Goal: Transaction & Acquisition: Purchase product/service

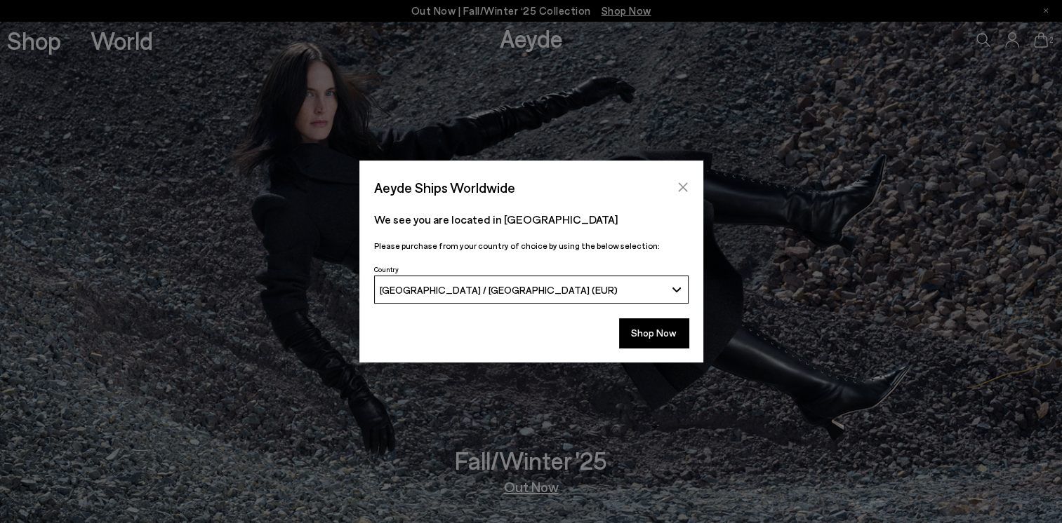
click at [680, 187] on icon "Close" at bounding box center [682, 187] width 11 height 11
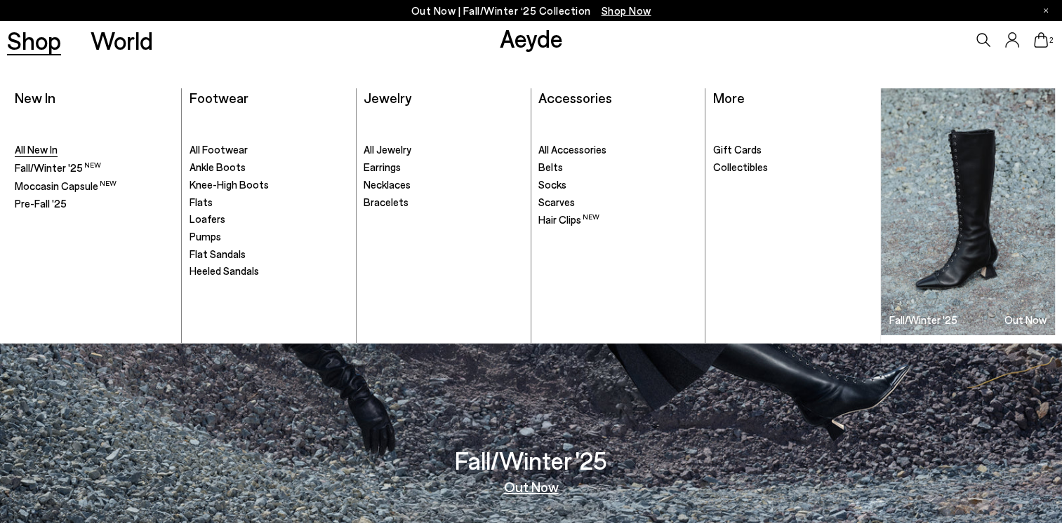
click at [33, 145] on span "All New In" at bounding box center [36, 149] width 43 height 13
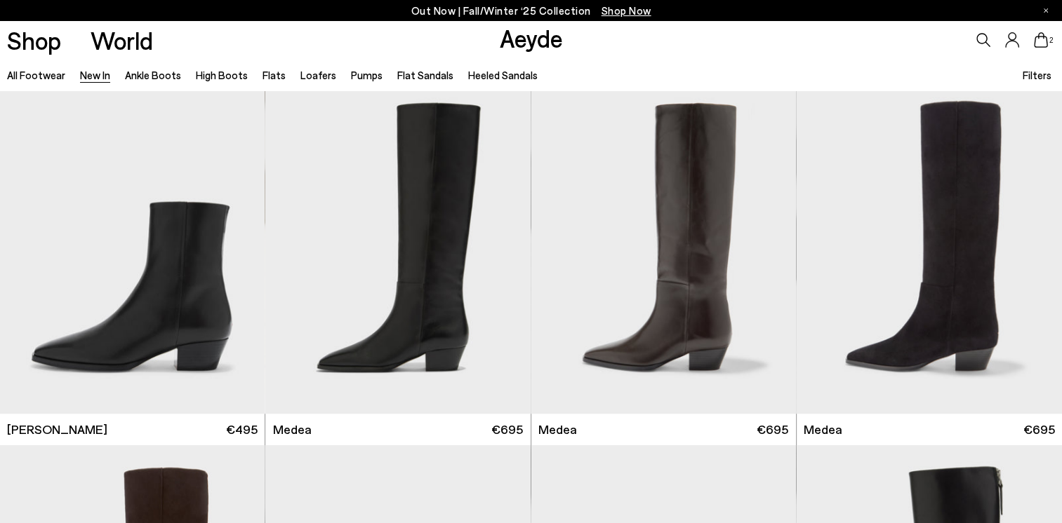
scroll to position [757, 0]
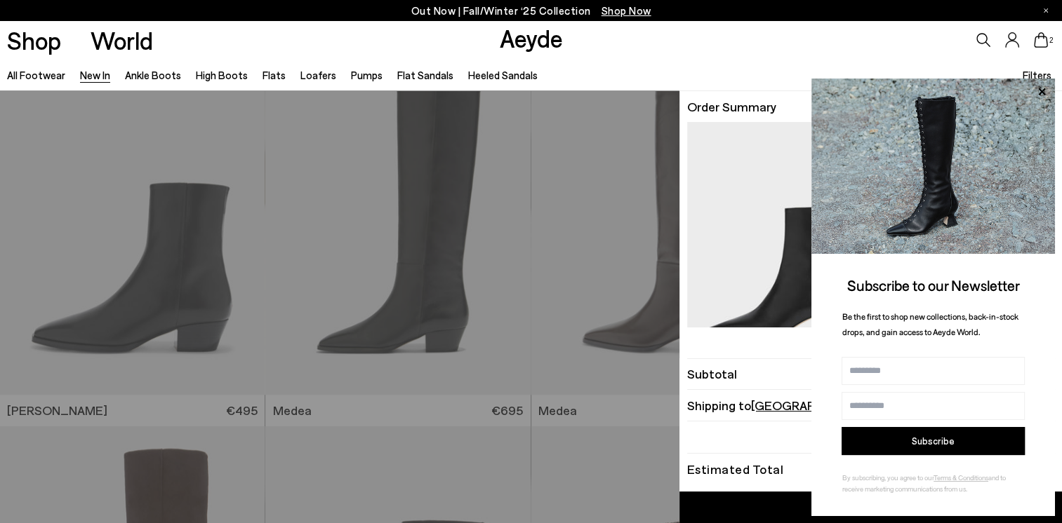
click at [1041, 42] on icon at bounding box center [1040, 39] width 14 height 15
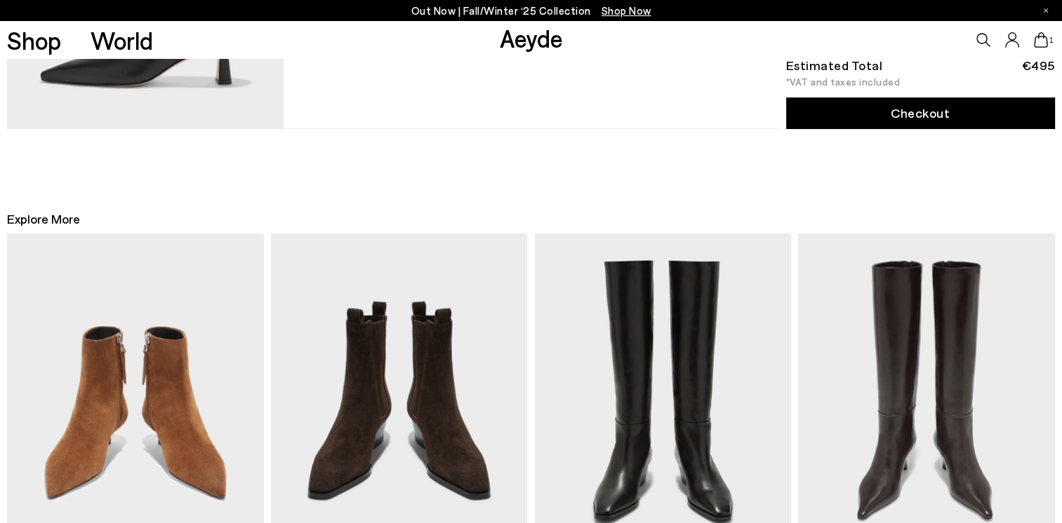
scroll to position [309, 0]
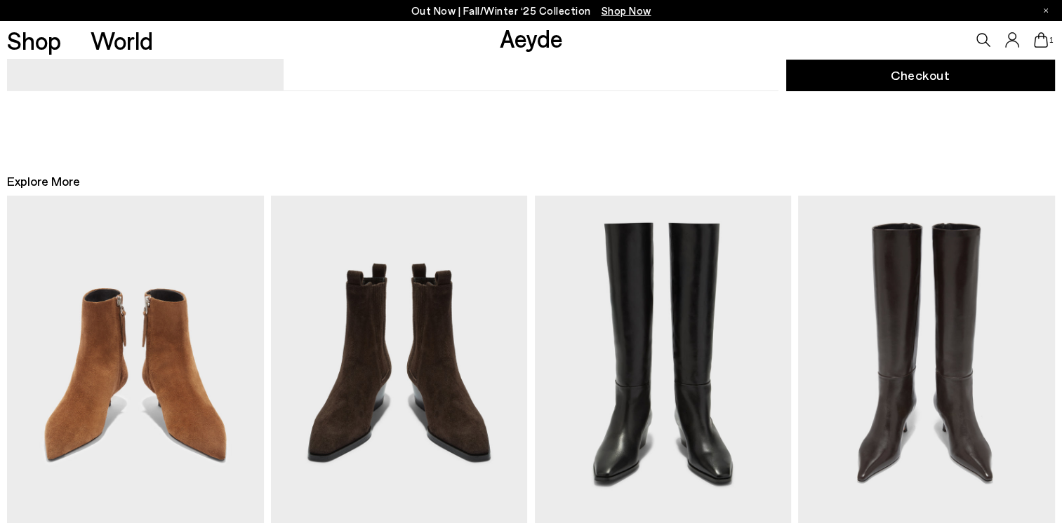
click at [971, 456] on img at bounding box center [926, 362] width 256 height 333
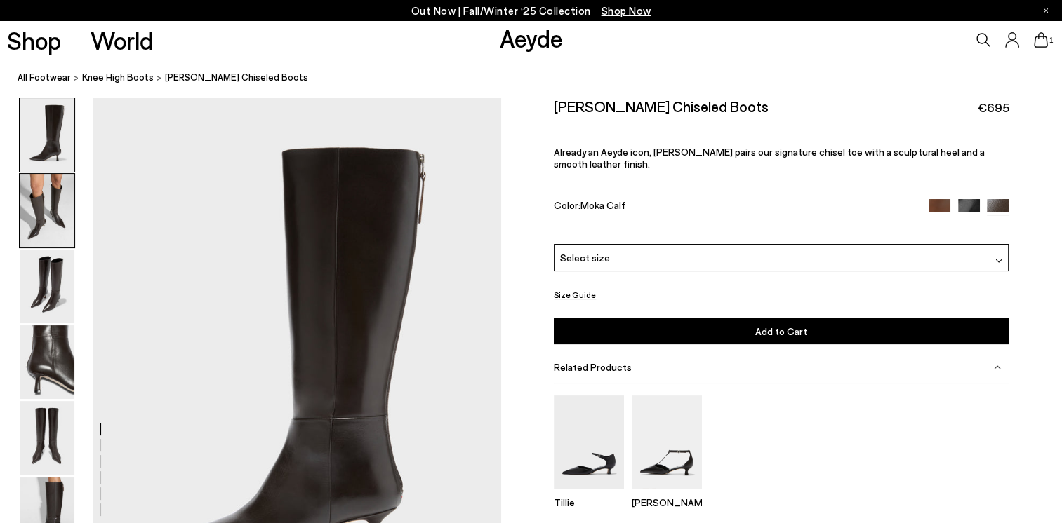
click at [53, 210] on img at bounding box center [47, 211] width 55 height 74
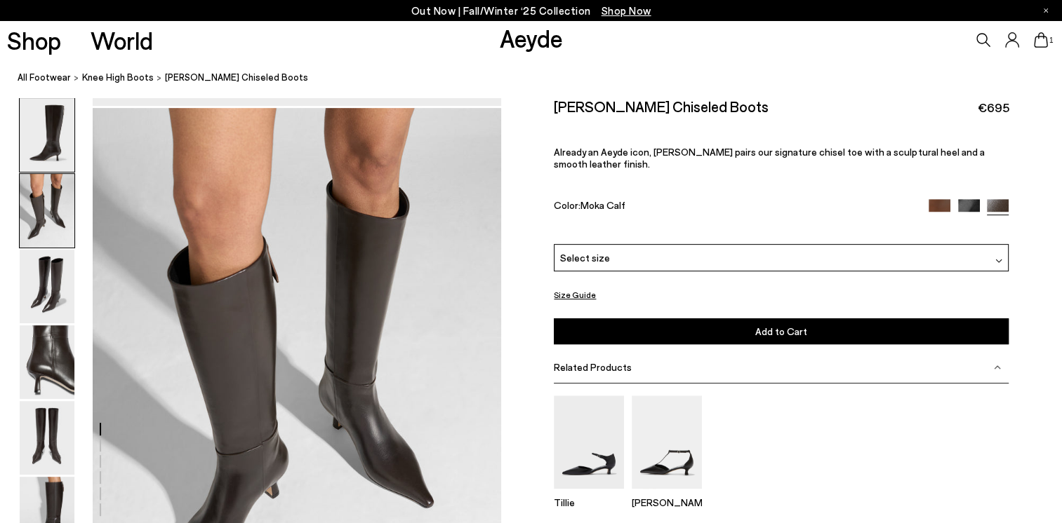
scroll to position [547, 0]
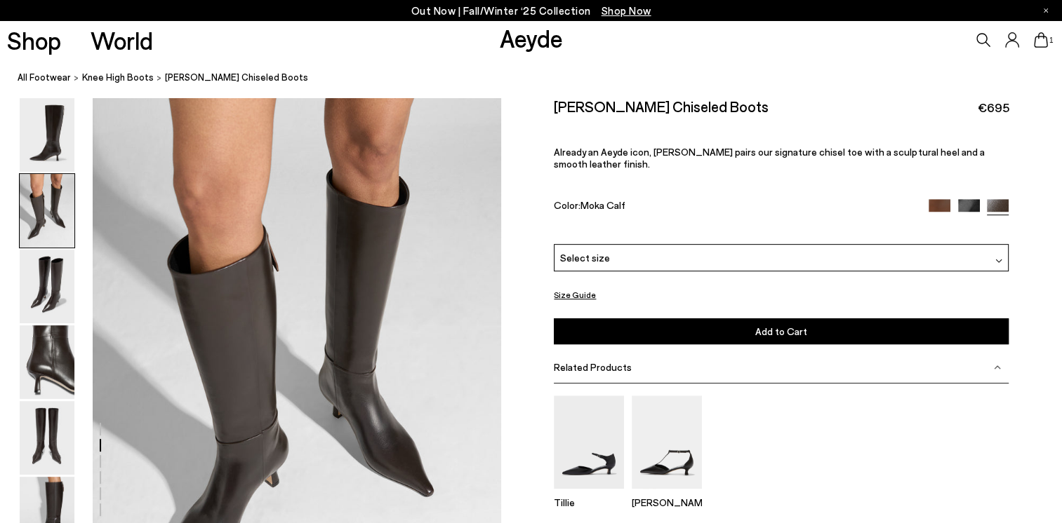
click at [965, 199] on img at bounding box center [969, 210] width 22 height 22
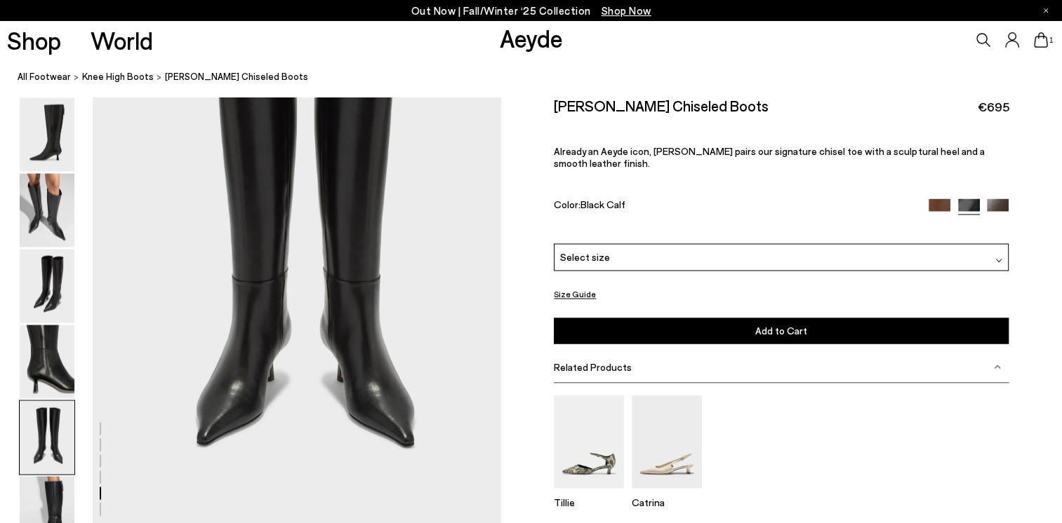
scroll to position [2346, 0]
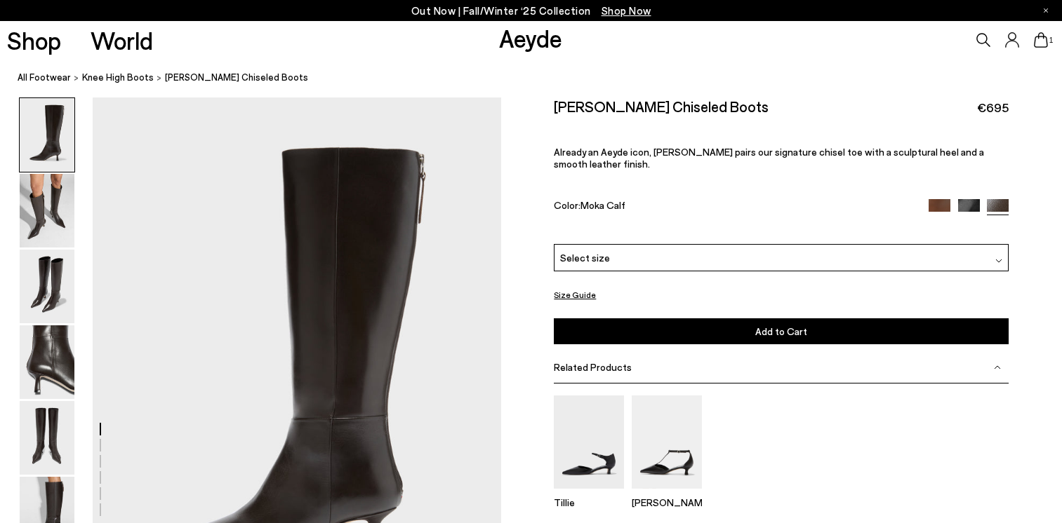
scroll to position [547, 0]
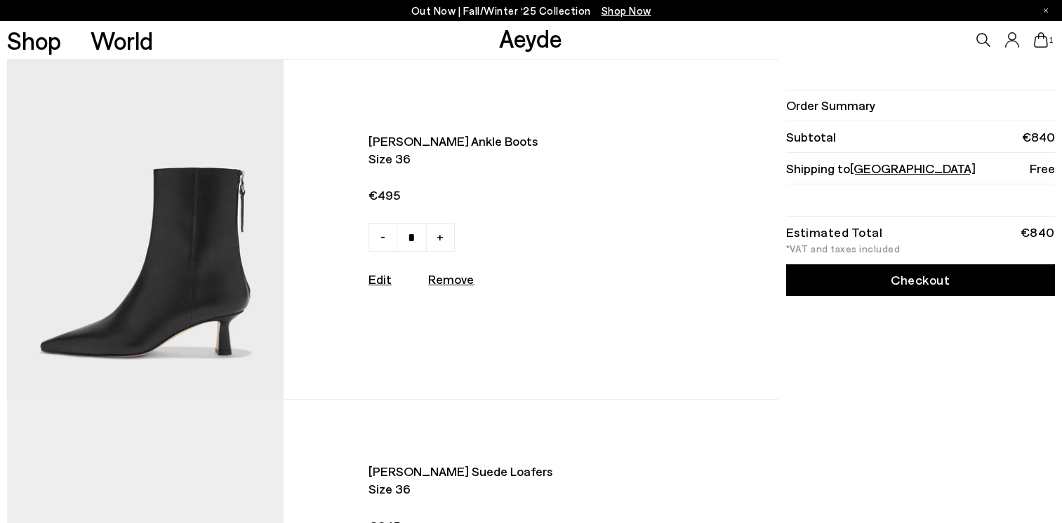
scroll to position [309, 0]
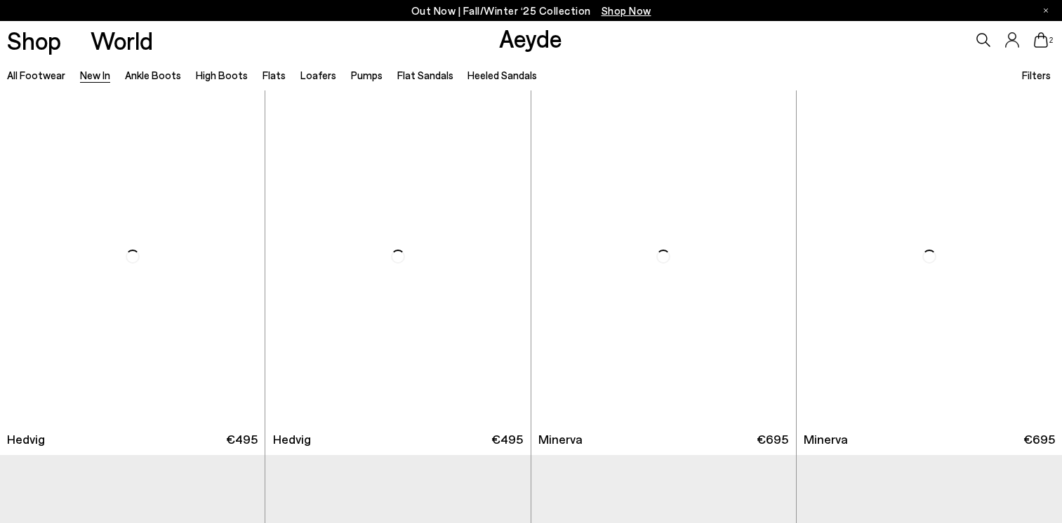
scroll to position [757, 0]
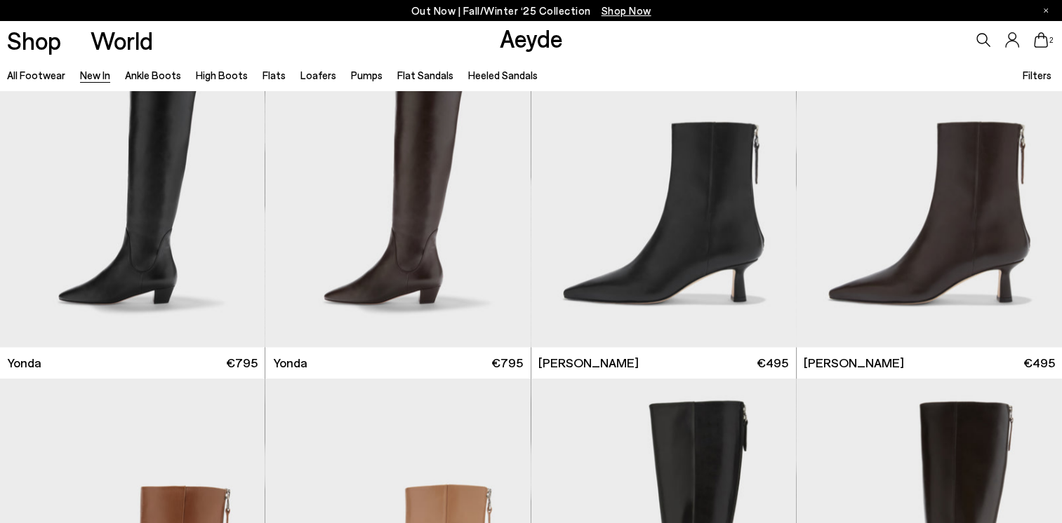
scroll to position [2300, 0]
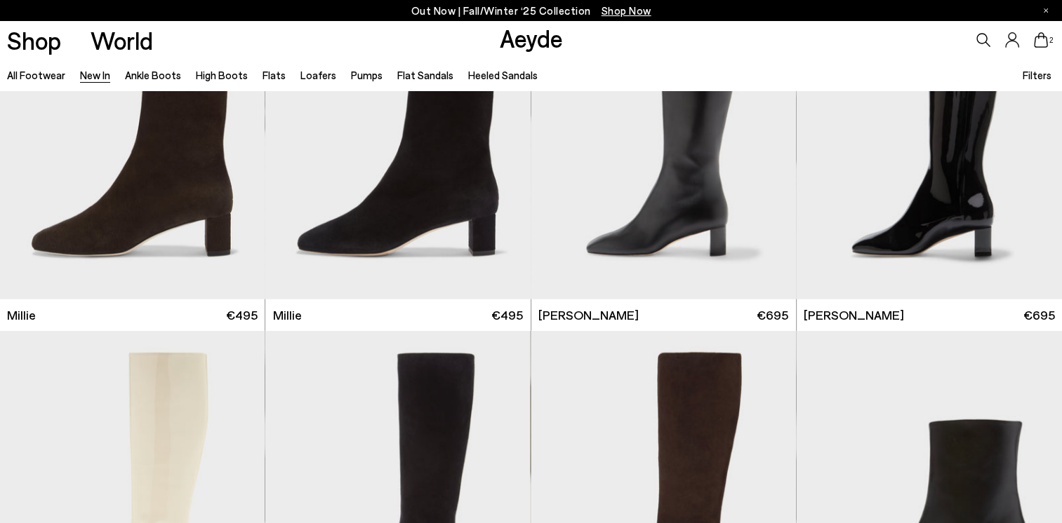
scroll to position [3281, 0]
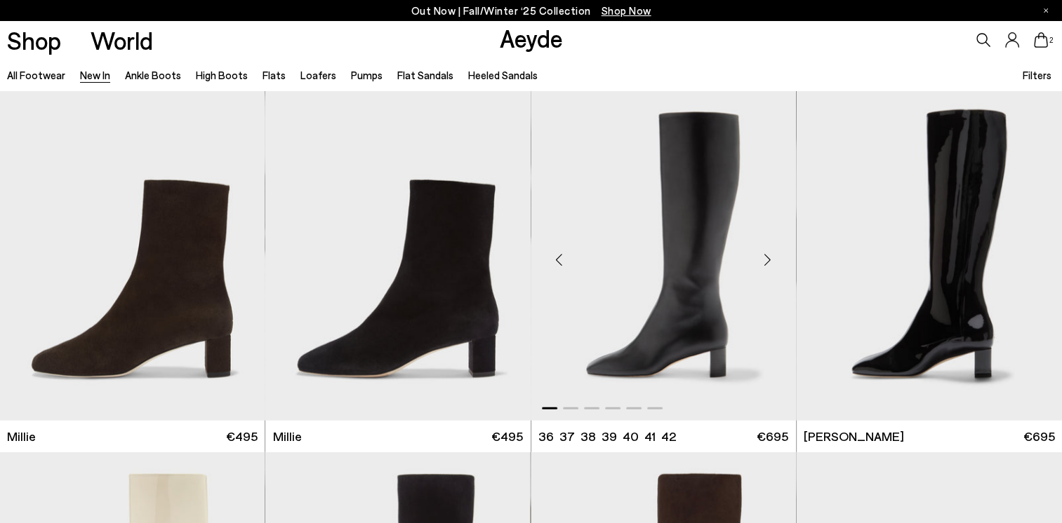
click at [694, 319] on img "1 / 6" at bounding box center [663, 254] width 265 height 333
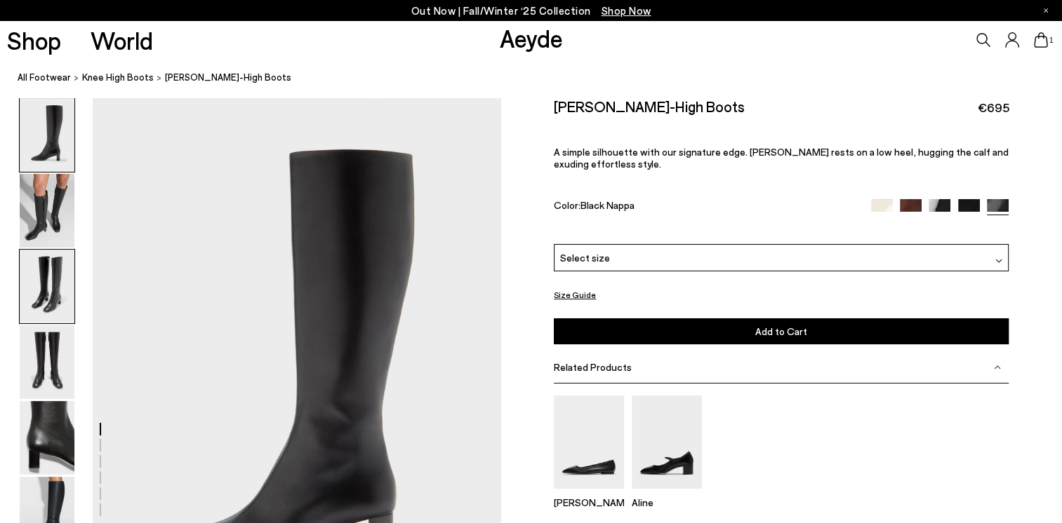
click at [66, 312] on img at bounding box center [47, 287] width 55 height 74
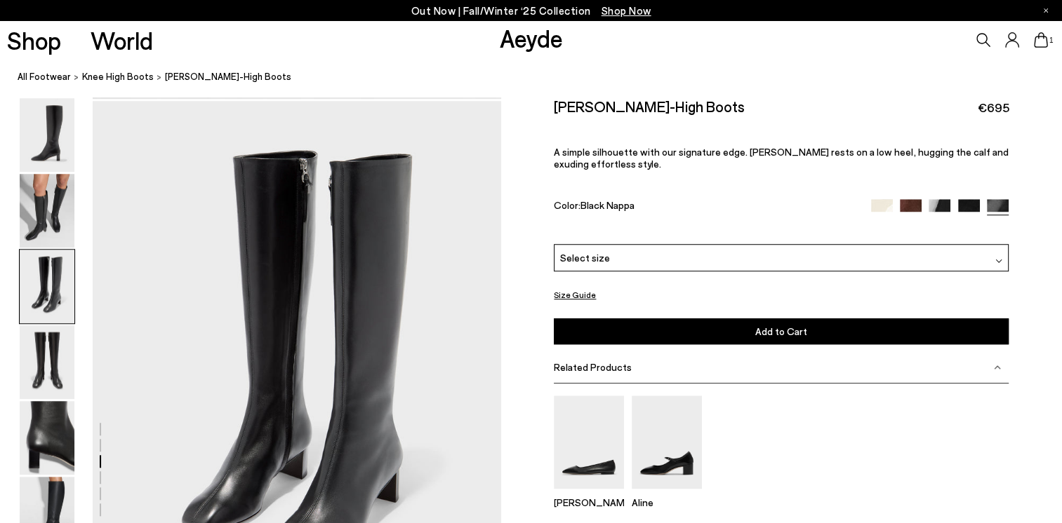
scroll to position [1094, 0]
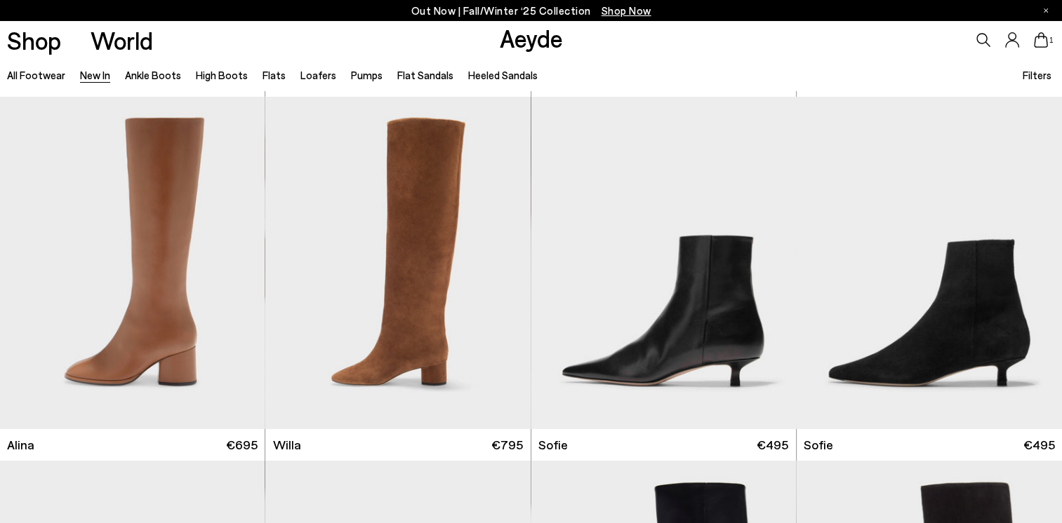
scroll to position [4469, 0]
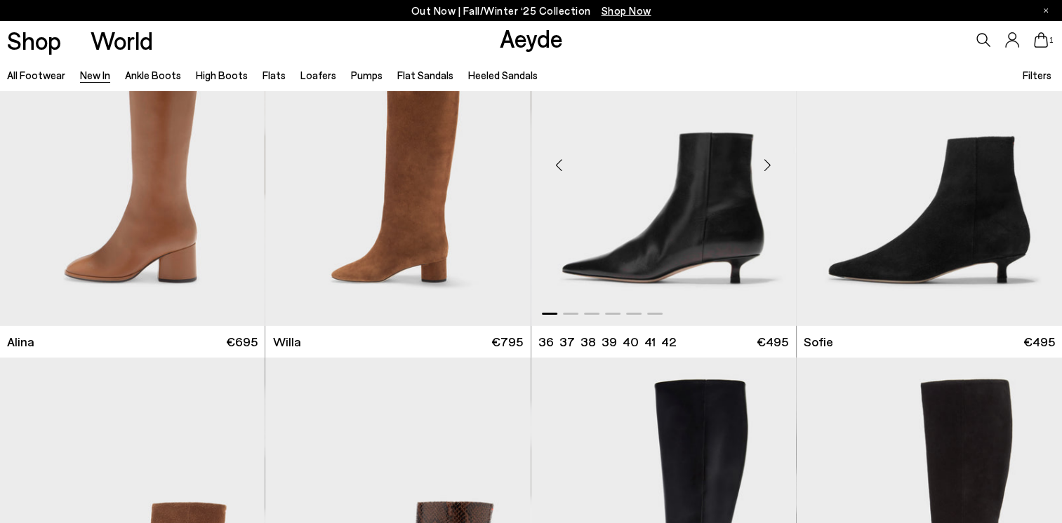
click at [716, 227] on img "1 / 6" at bounding box center [663, 160] width 265 height 333
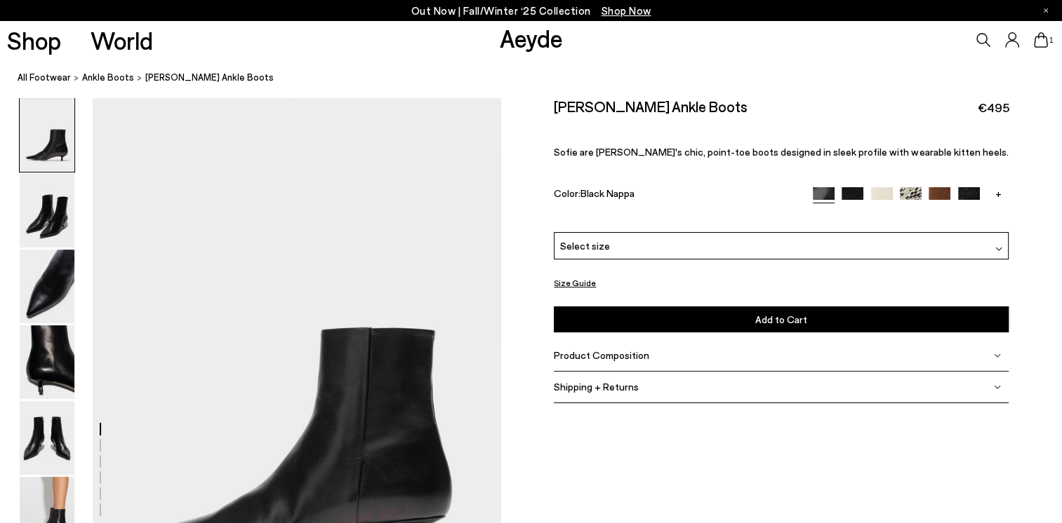
click at [997, 246] on img at bounding box center [998, 249] width 7 height 7
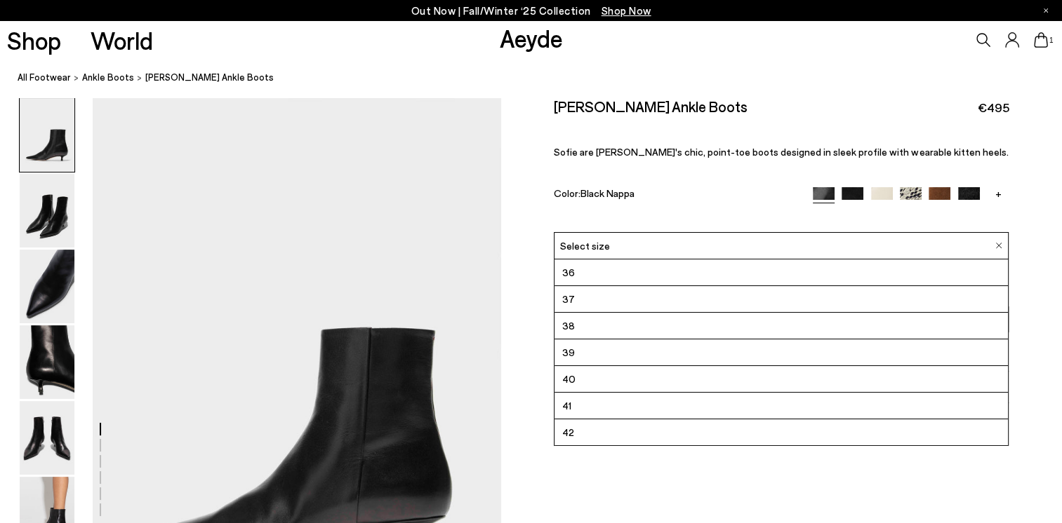
click at [573, 272] on span "36" at bounding box center [568, 273] width 13 height 18
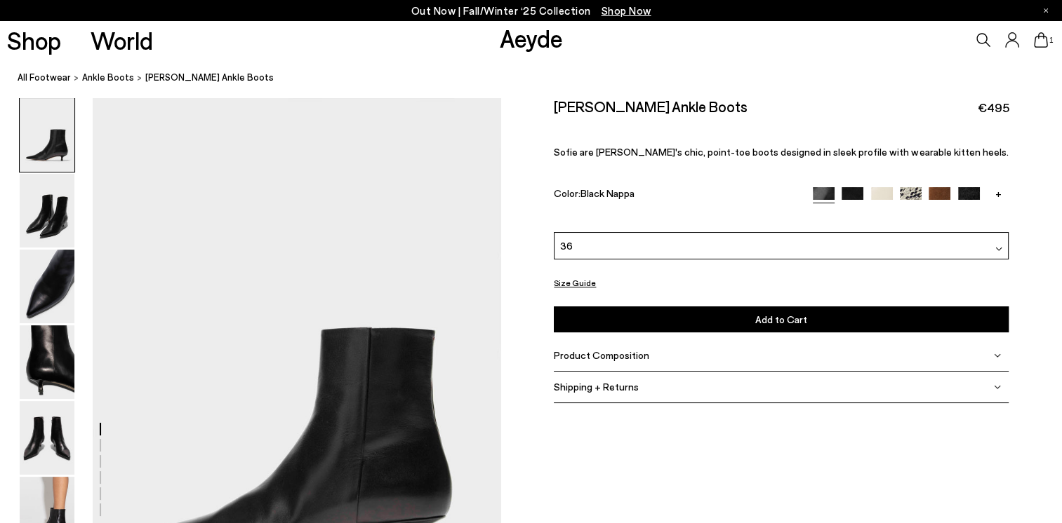
click at [786, 319] on span "Add to Cart" at bounding box center [781, 320] width 52 height 12
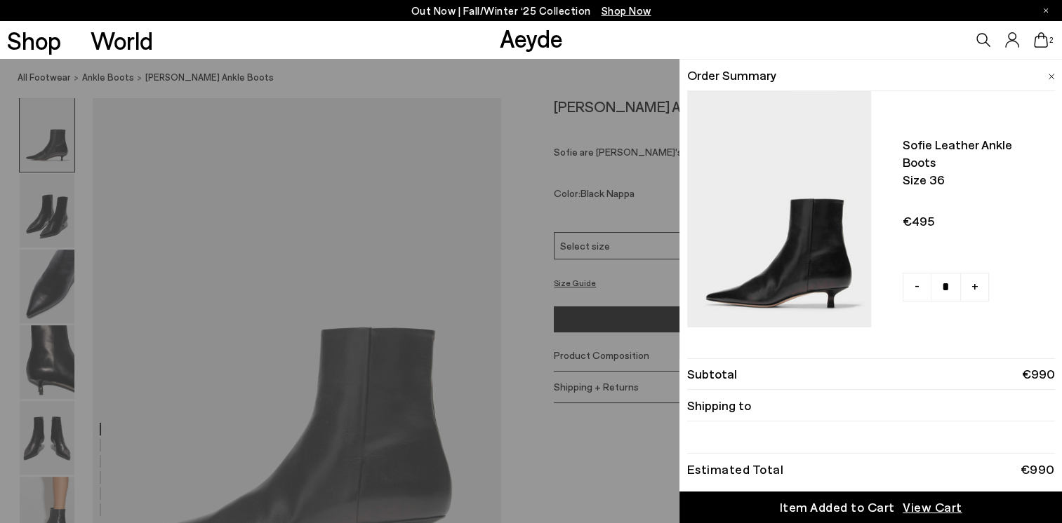
click at [1049, 74] on img at bounding box center [1050, 77] width 7 height 6
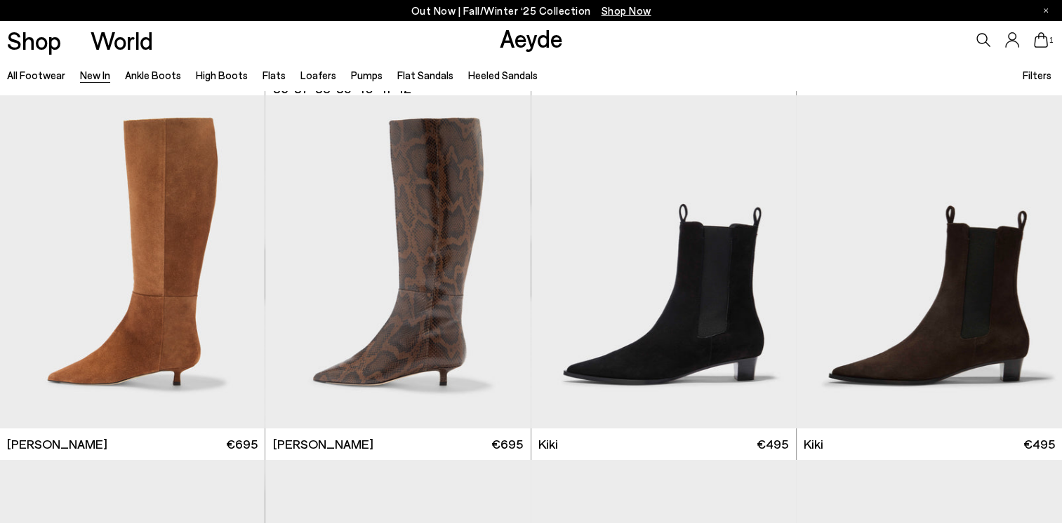
scroll to position [5143, 0]
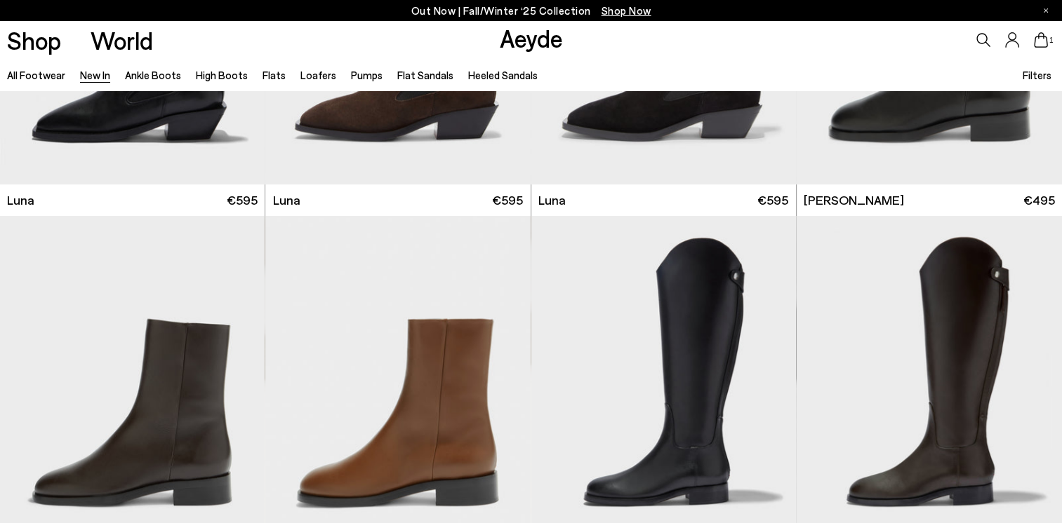
scroll to position [6190, 0]
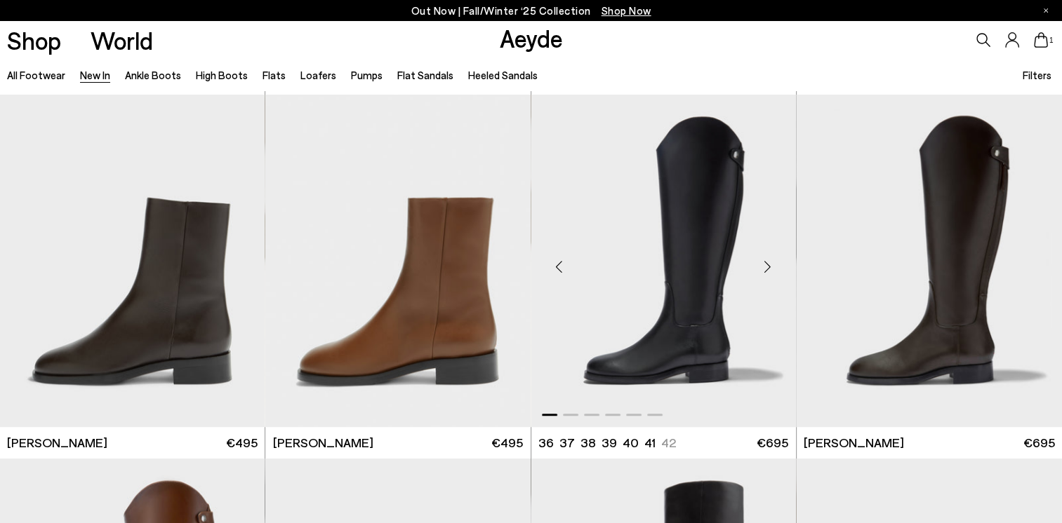
click at [765, 265] on div "Next slide" at bounding box center [768, 267] width 42 height 42
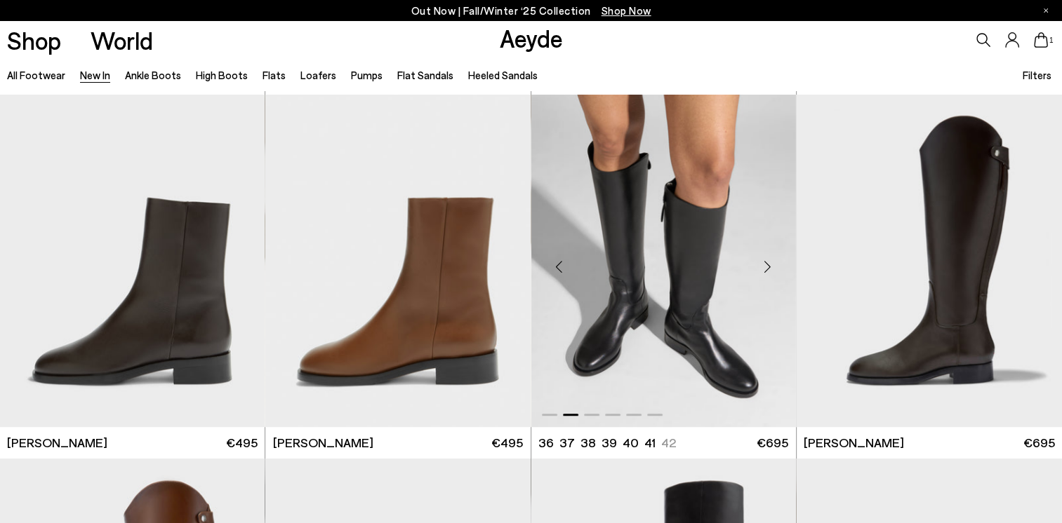
click at [765, 265] on div "Next slide" at bounding box center [768, 267] width 42 height 42
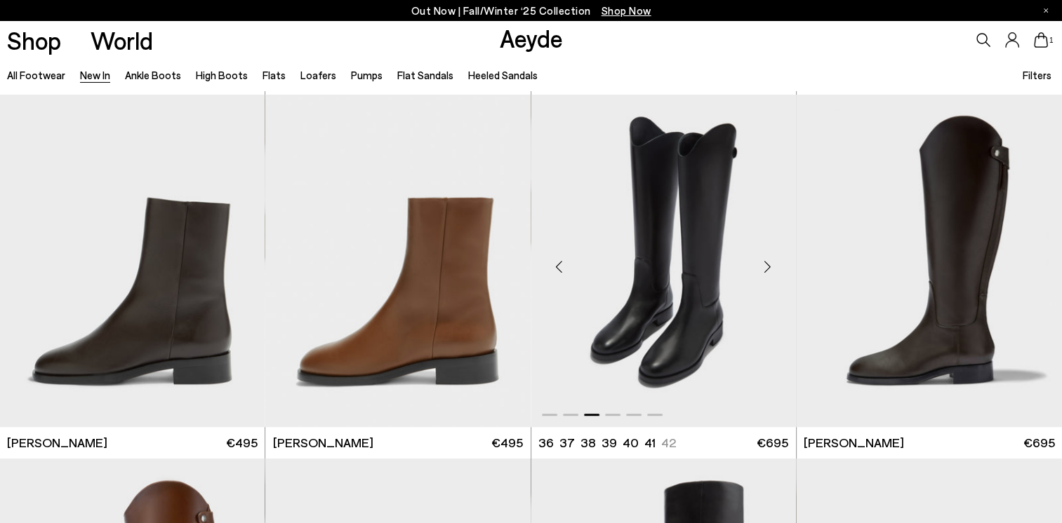
click at [765, 265] on div "Next slide" at bounding box center [768, 267] width 42 height 42
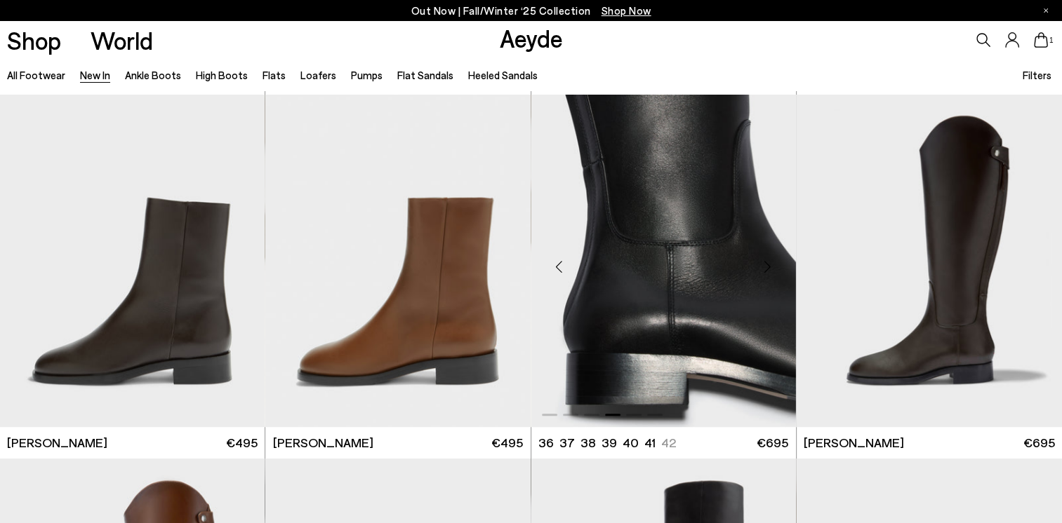
click at [765, 265] on div "Next slide" at bounding box center [768, 267] width 42 height 42
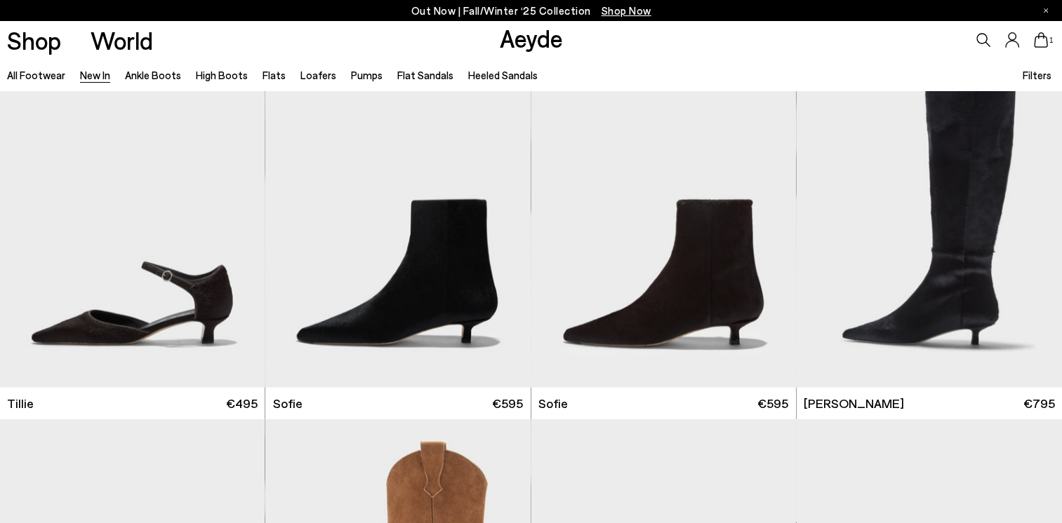
scroll to position [8433, 0]
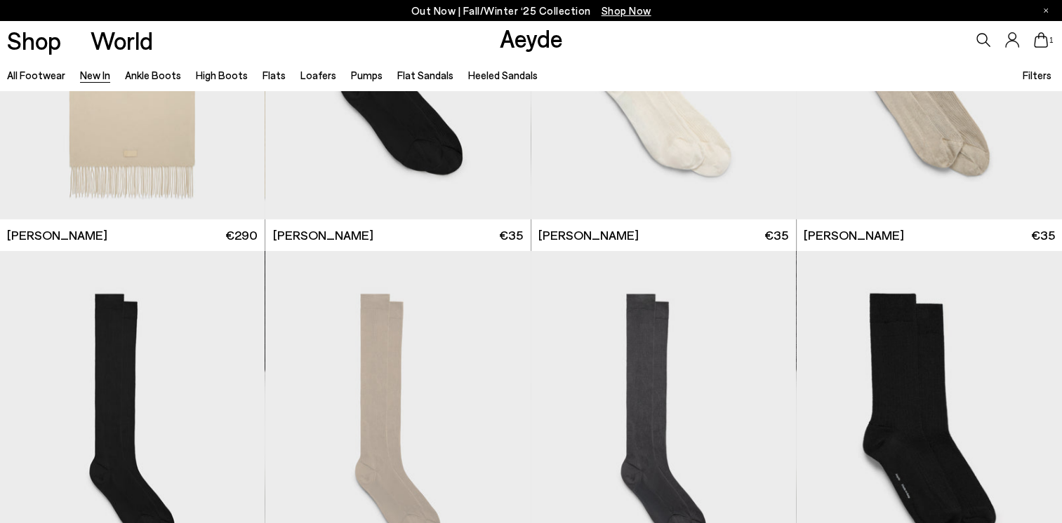
scroll to position [9864, 0]
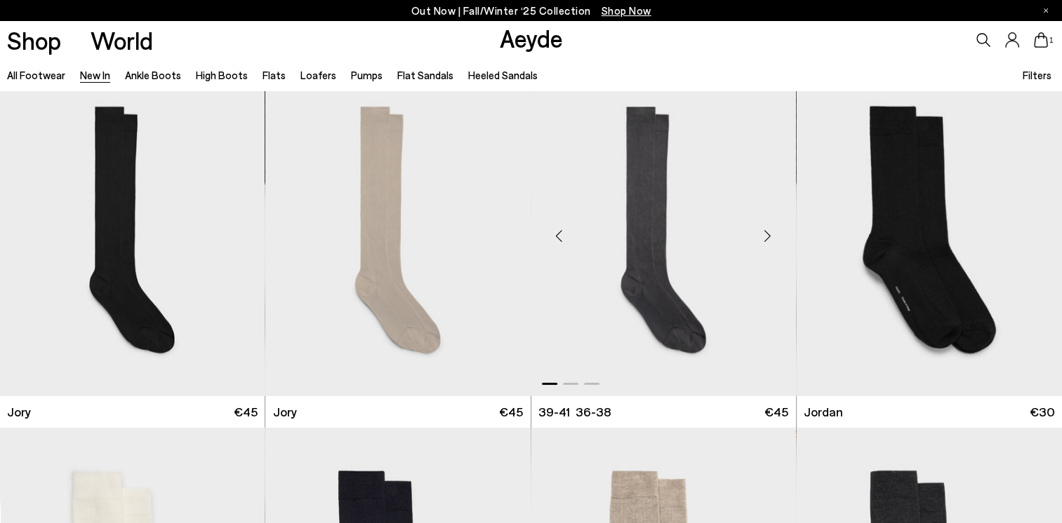
click at [766, 234] on div "Next slide" at bounding box center [768, 236] width 42 height 42
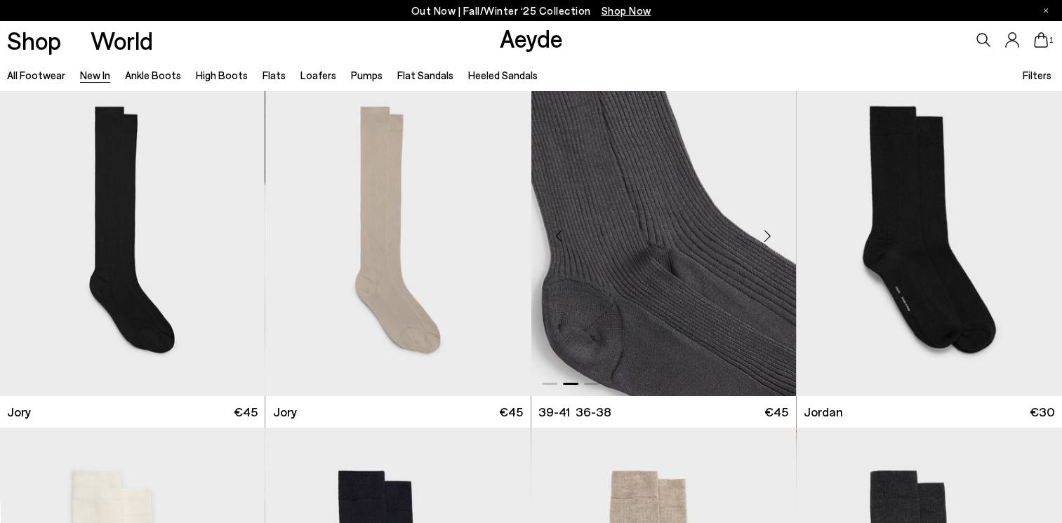
click at [766, 234] on div "Next slide" at bounding box center [768, 236] width 42 height 42
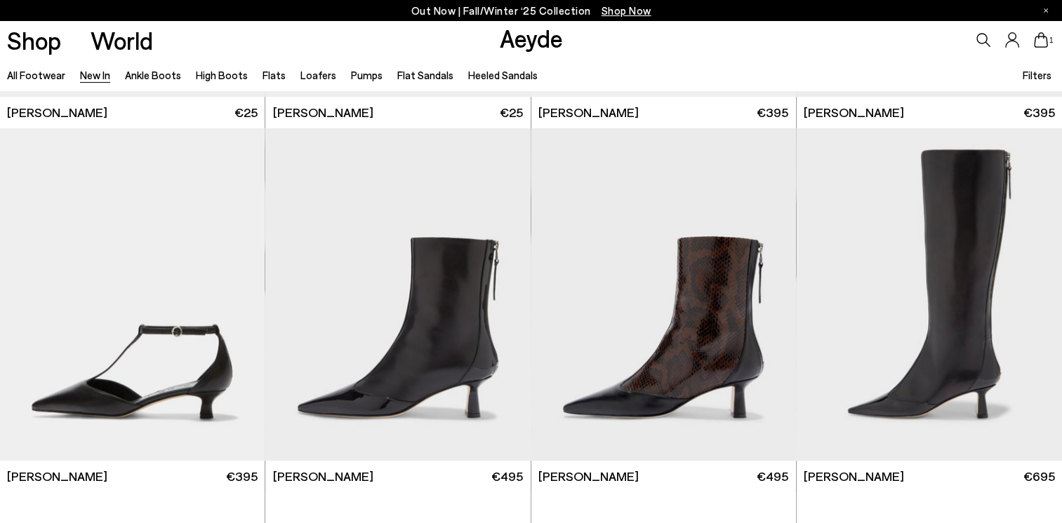
scroll to position [11304, 0]
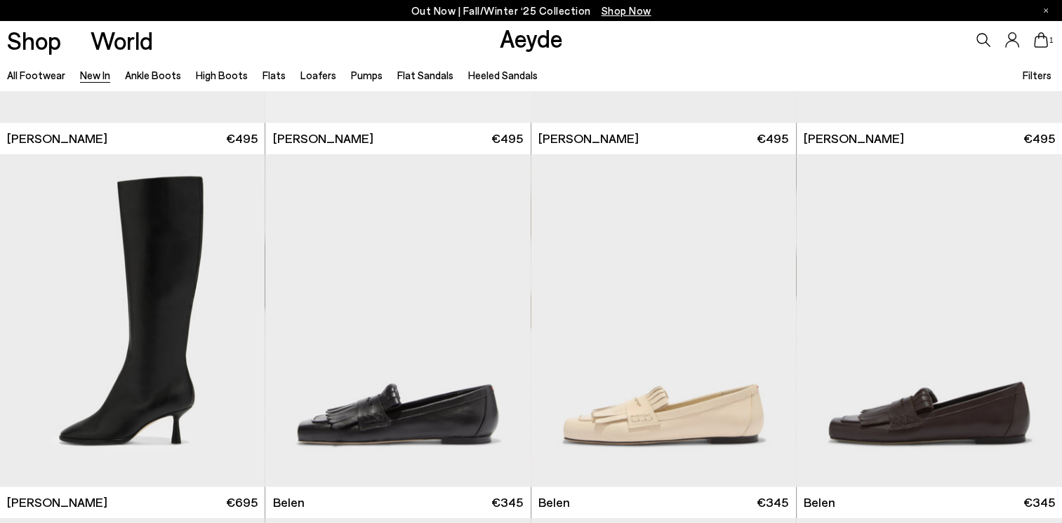
scroll to position [12772, 0]
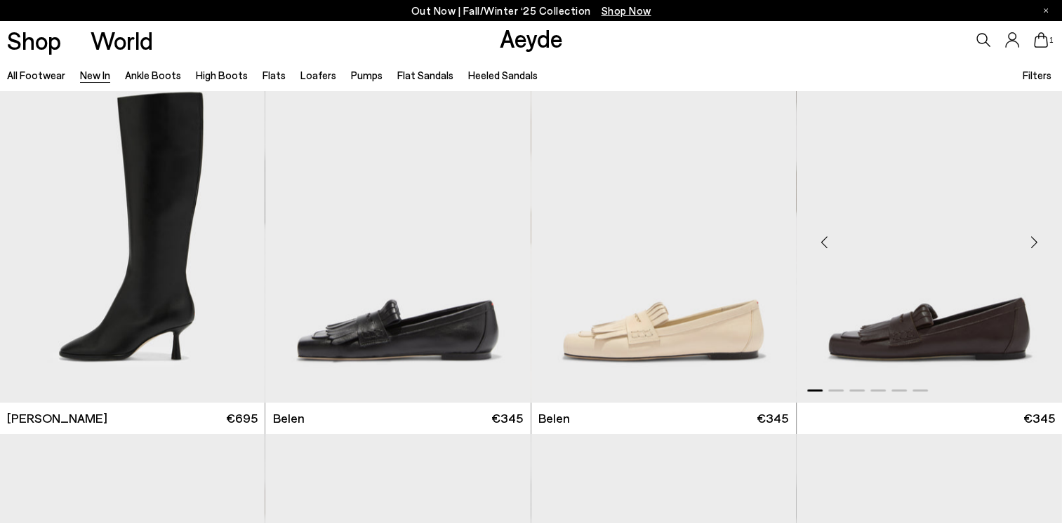
click at [960, 342] on img "1 / 6" at bounding box center [928, 236] width 265 height 333
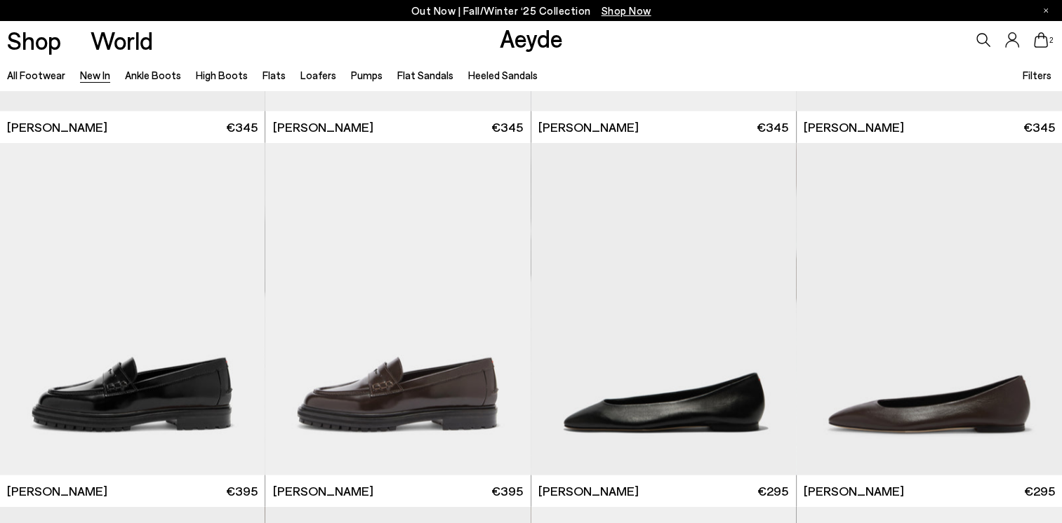
scroll to position [2909, 0]
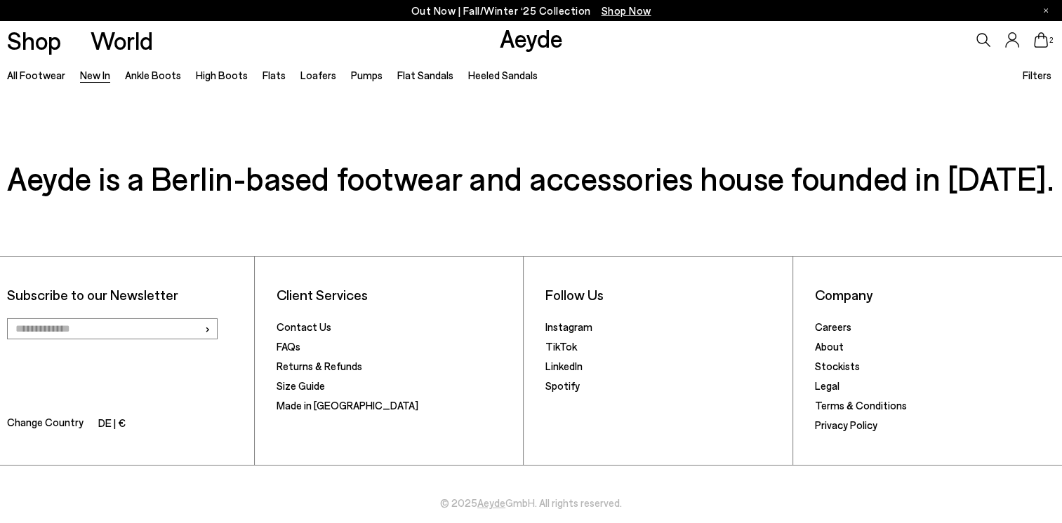
scroll to position [4767, 0]
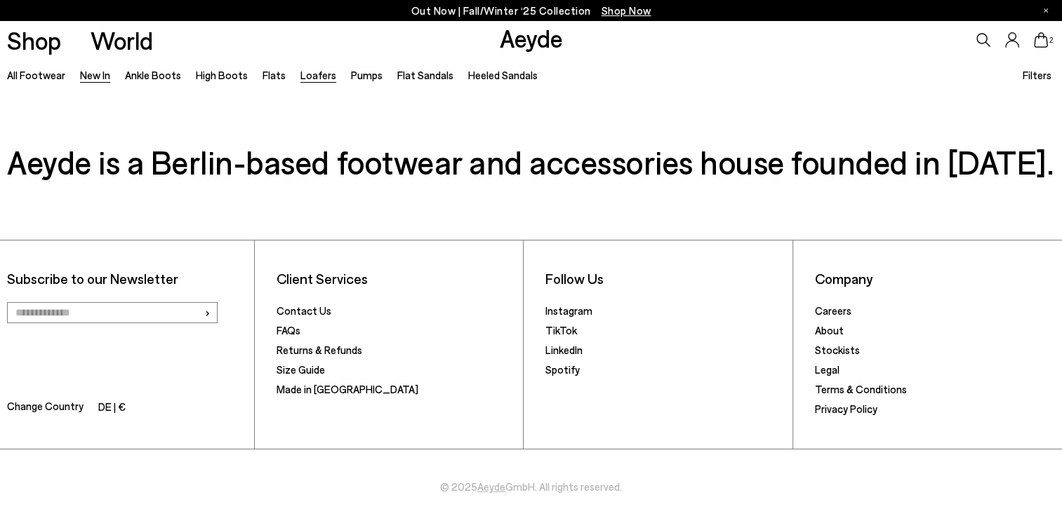
click at [312, 74] on link "Loafers" at bounding box center [318, 75] width 36 height 13
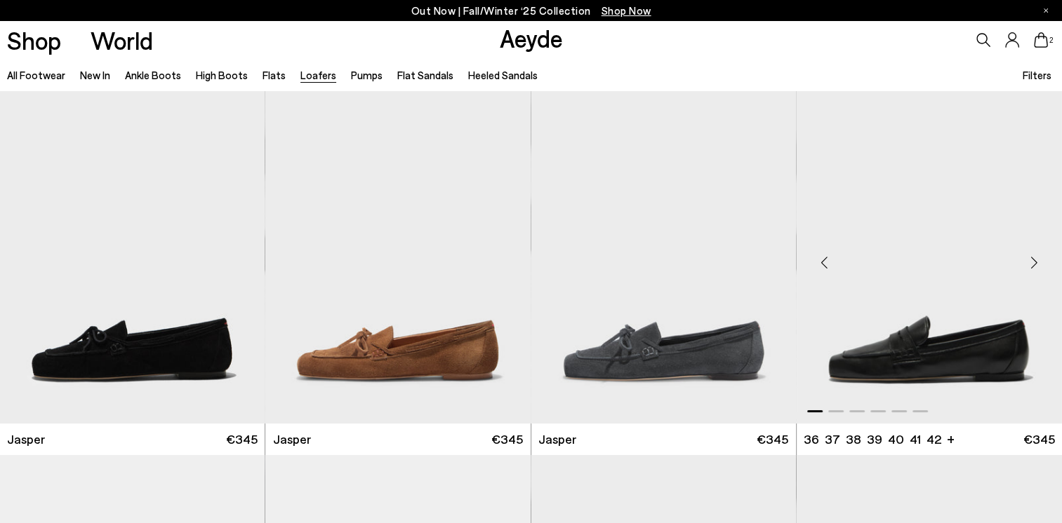
click at [1030, 263] on div "Next slide" at bounding box center [1033, 262] width 42 height 42
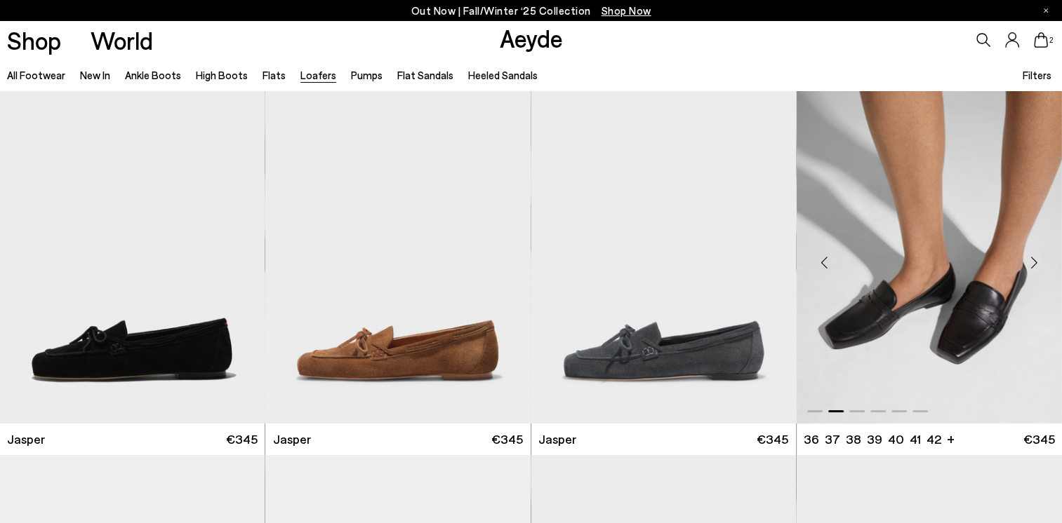
click at [1030, 263] on div "Next slide" at bounding box center [1033, 262] width 42 height 42
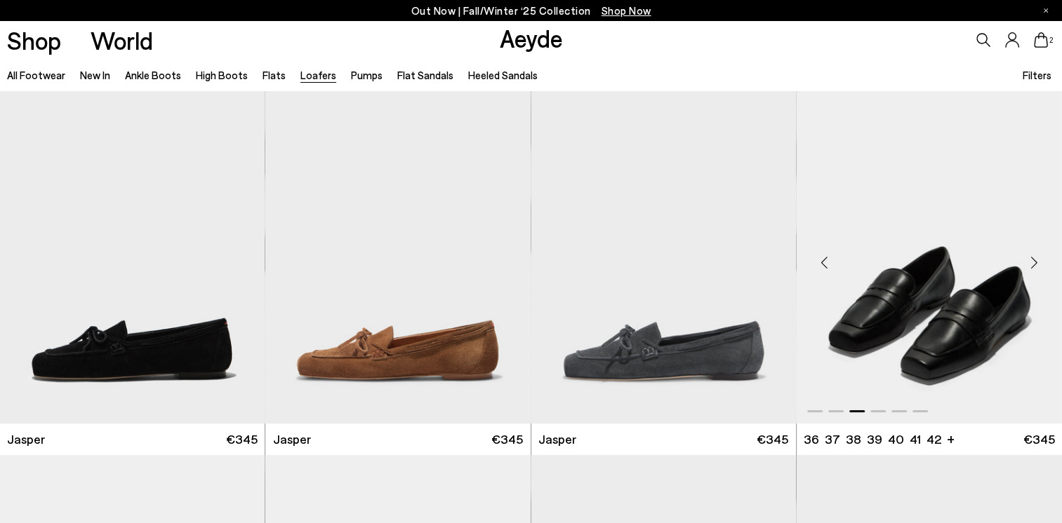
click at [1030, 263] on div "Next slide" at bounding box center [1033, 262] width 42 height 42
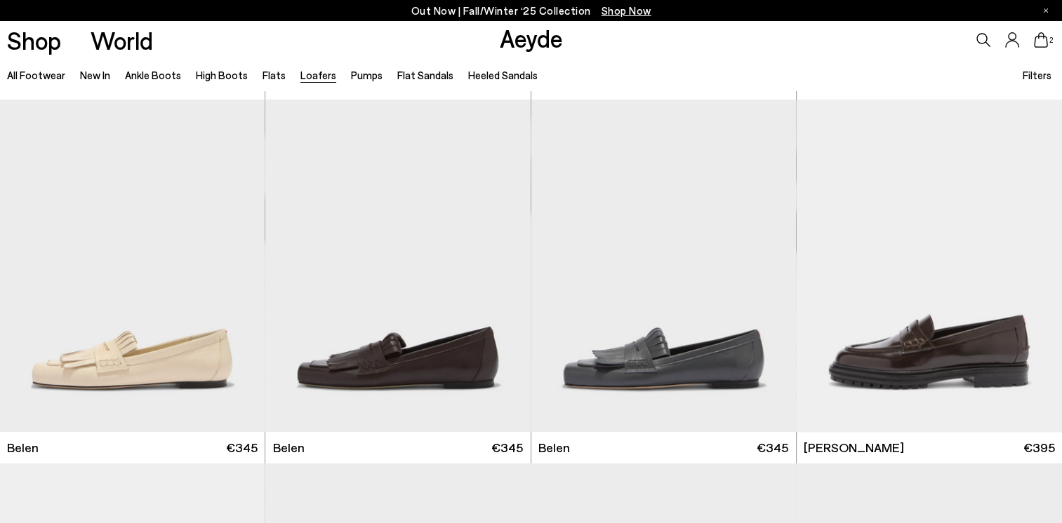
scroll to position [757, 0]
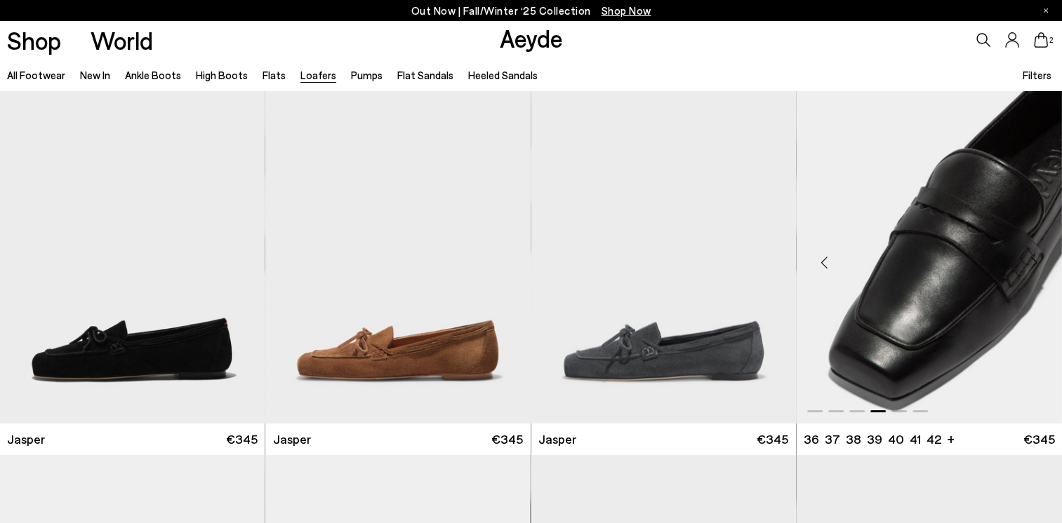
click at [968, 303] on img "4 / 6" at bounding box center [928, 257] width 265 height 333
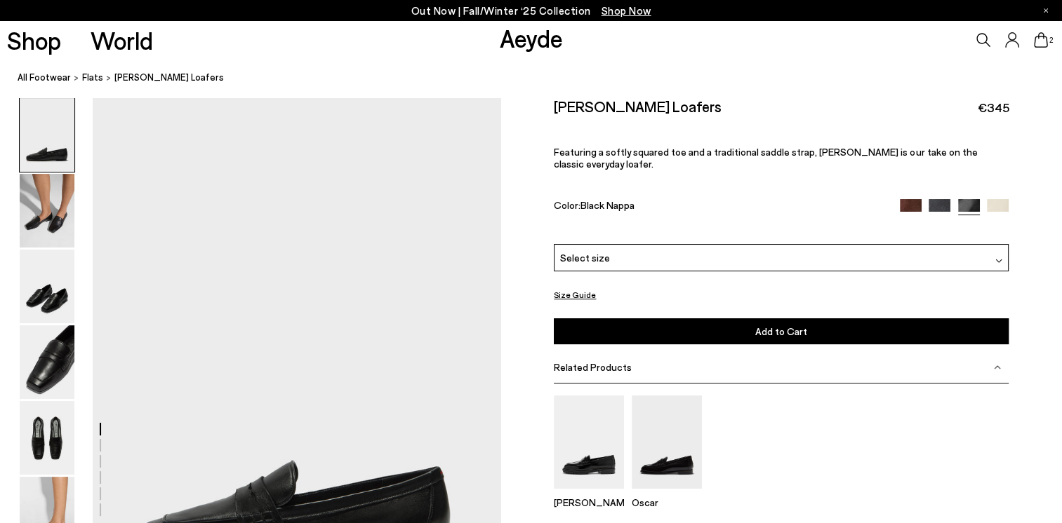
click at [999, 257] on img at bounding box center [998, 260] width 7 height 7
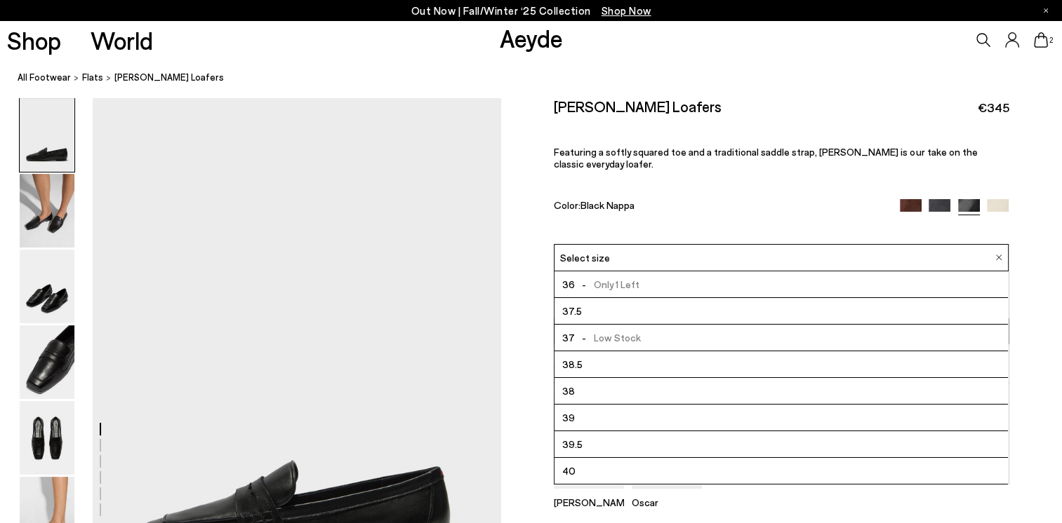
click at [626, 276] on span "- Only 1 Left" at bounding box center [607, 285] width 65 height 18
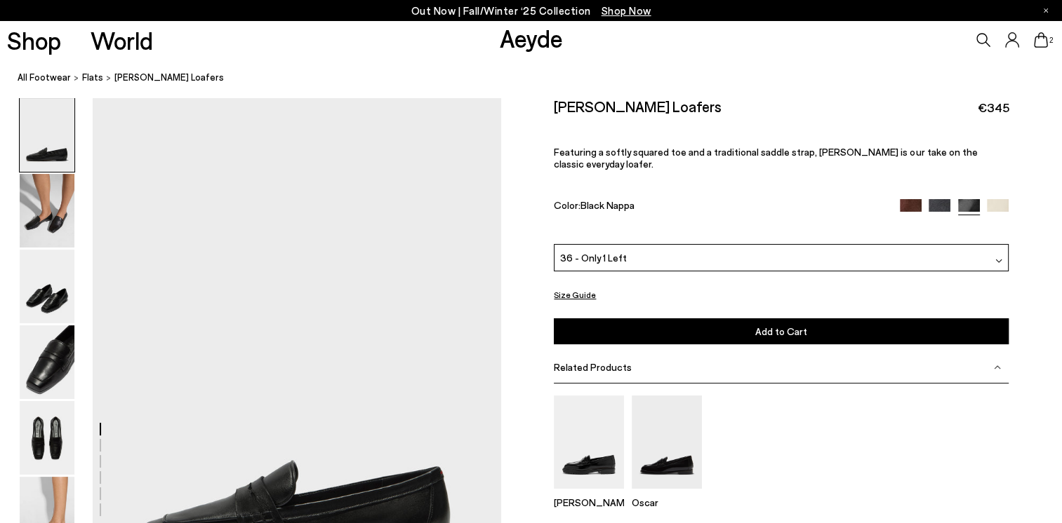
click at [777, 326] on span "Add to Cart" at bounding box center [781, 332] width 52 height 12
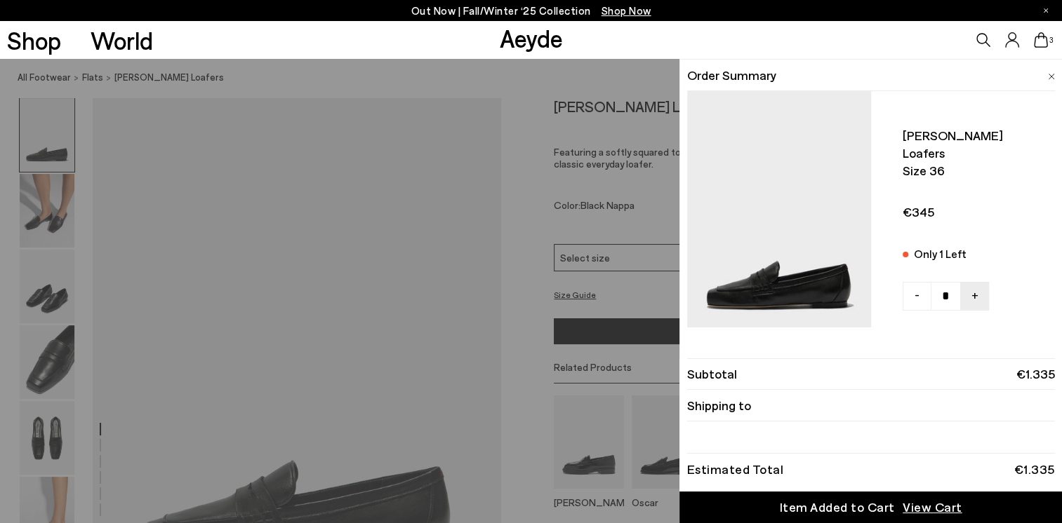
click at [924, 504] on span "View Cart" at bounding box center [932, 508] width 60 height 18
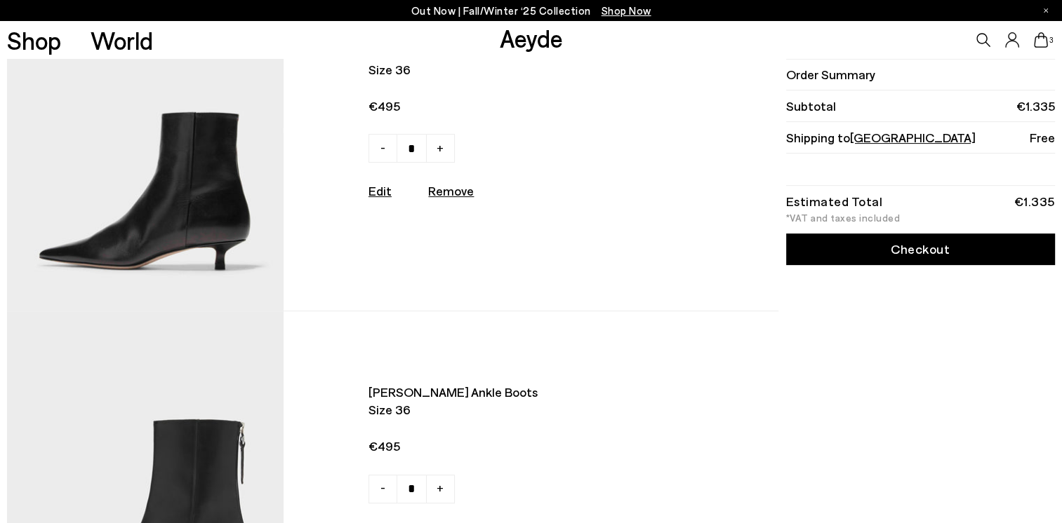
scroll to position [374, 0]
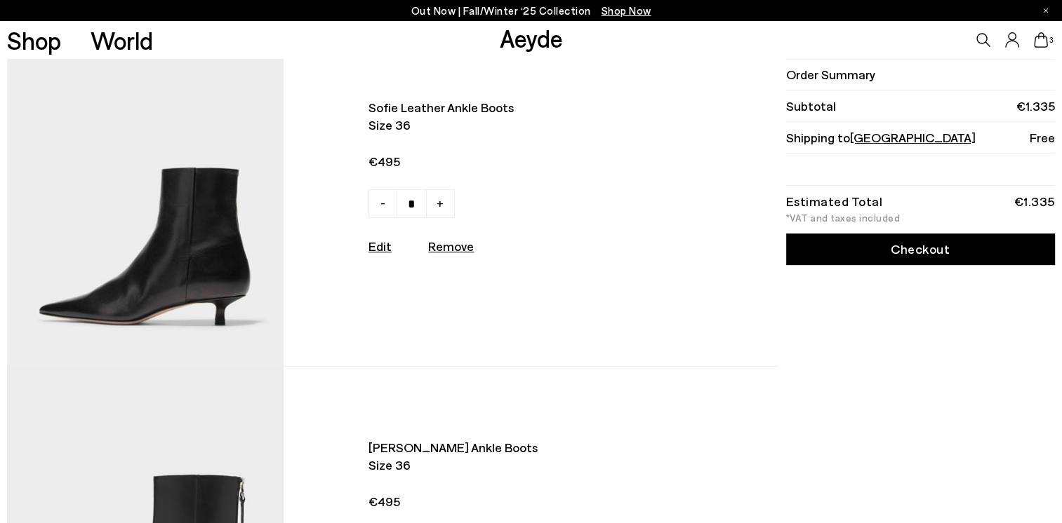
click at [446, 253] on u "Remove" at bounding box center [451, 246] width 46 height 15
type input "*"
